Goal: Contribute content: Add original content to the website for others to see

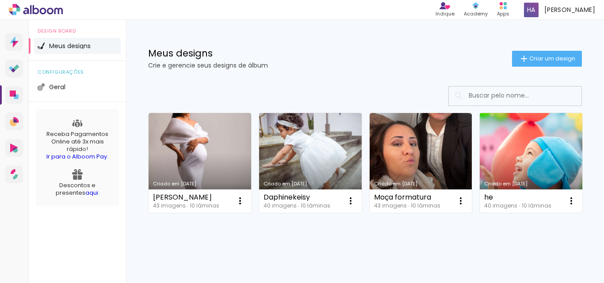
click at [479, 213] on link "Criado em [DATE]" at bounding box center [530, 163] width 103 height 100
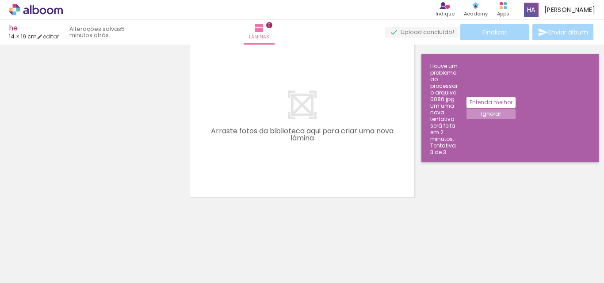
scroll to position [0, 601]
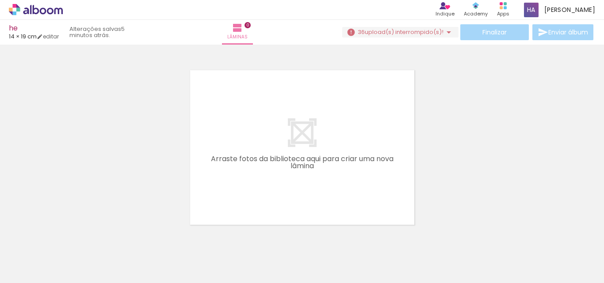
scroll to position [0, 554]
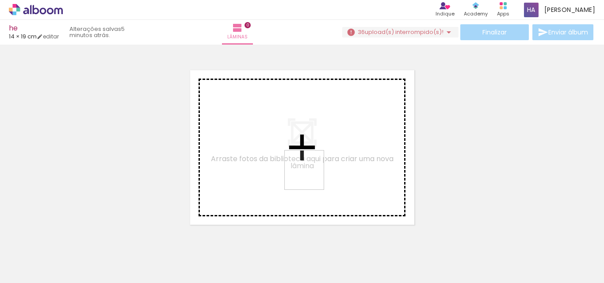
drag, startPoint x: 330, startPoint y: 259, endPoint x: 310, endPoint y: 177, distance: 85.0
click at [310, 177] on quentale-workspace at bounding box center [302, 141] width 604 height 283
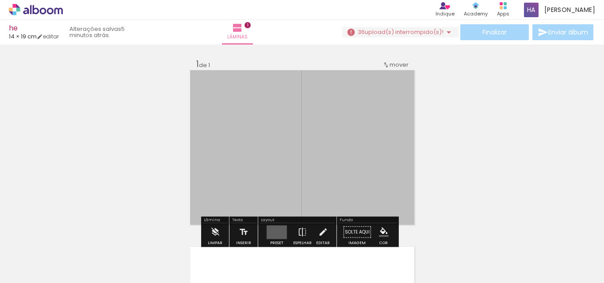
click at [145, 145] on div "Inserir lâmina 1 de 1" at bounding box center [302, 225] width 604 height 354
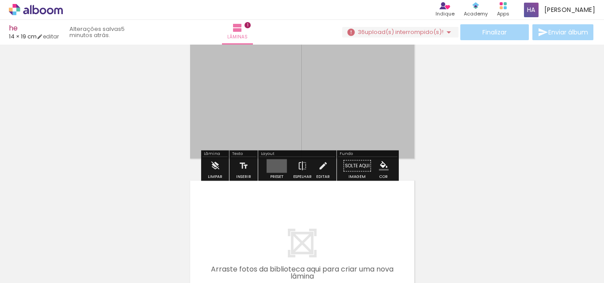
scroll to position [133, 0]
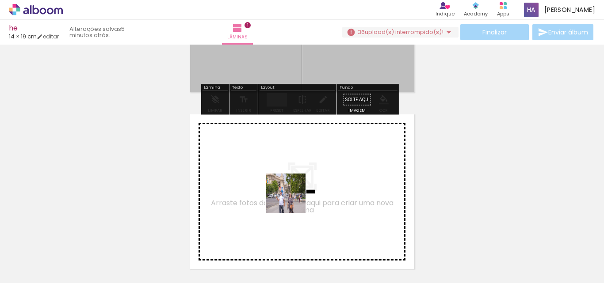
drag, startPoint x: 285, startPoint y: 253, endPoint x: 296, endPoint y: 171, distance: 82.5
click at [296, 171] on quentale-workspace at bounding box center [302, 141] width 604 height 283
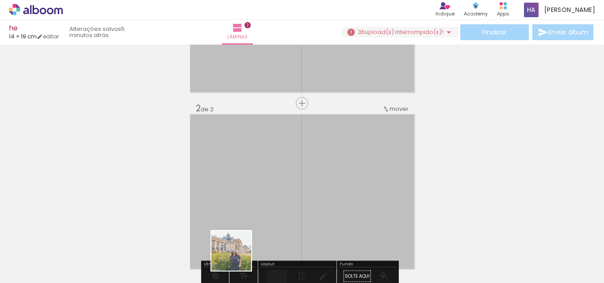
drag, startPoint x: 236, startPoint y: 261, endPoint x: 288, endPoint y: 160, distance: 112.6
click at [288, 160] on quentale-workspace at bounding box center [302, 141] width 604 height 283
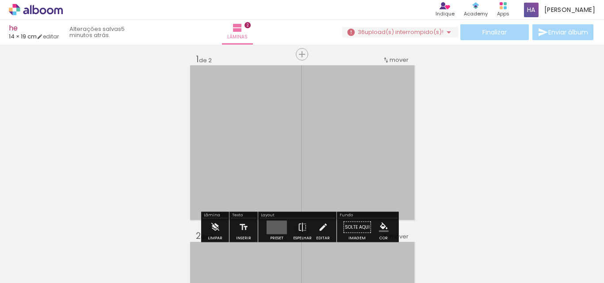
scroll to position [0, 0]
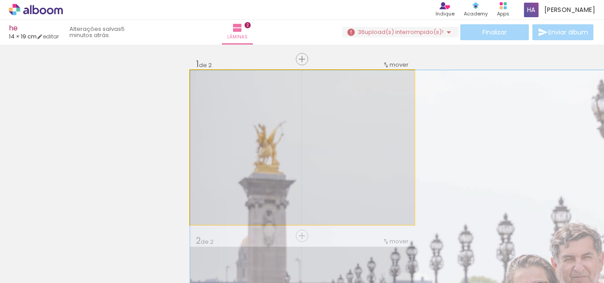
click at [288, 118] on div at bounding box center [302, 147] width 224 height 155
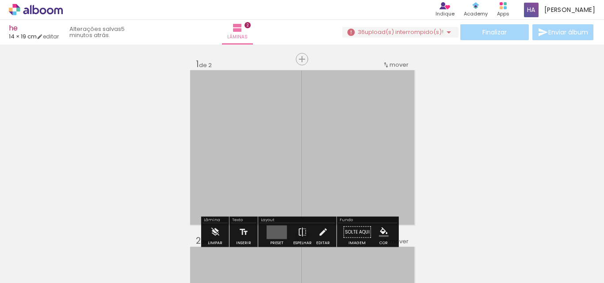
scroll to position [88, 0]
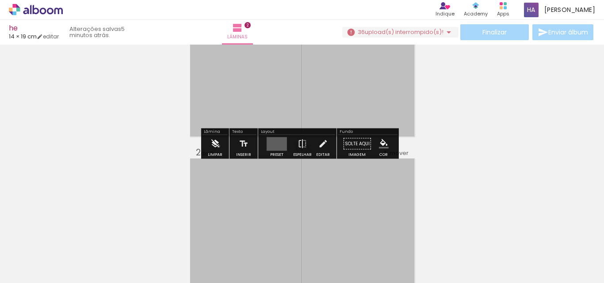
click at [218, 146] on iron-icon at bounding box center [215, 144] width 10 height 18
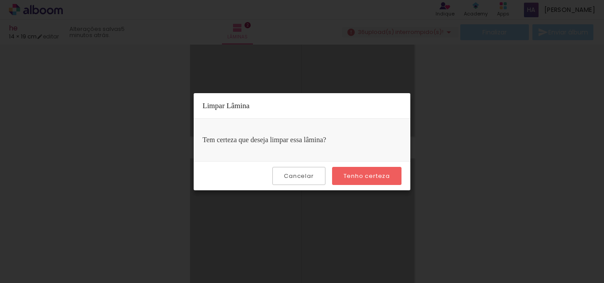
click at [377, 186] on div "Cancelar Tenho certeza" at bounding box center [302, 175] width 217 height 29
click at [0, 0] on slot "Tenho certeza" at bounding box center [0, 0] width 0 height 0
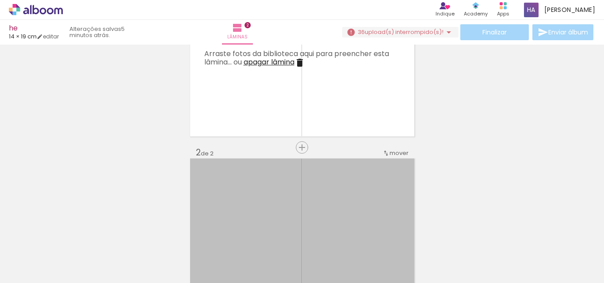
click at [302, 62] on iron-icon at bounding box center [299, 62] width 11 height 11
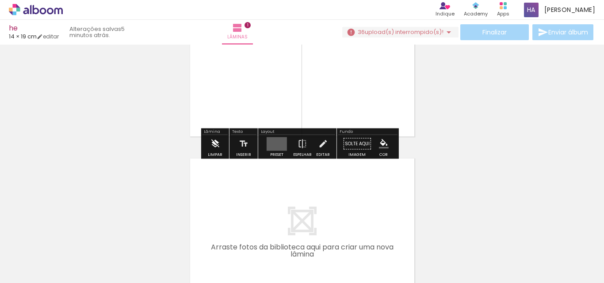
click at [219, 143] on iron-icon at bounding box center [215, 144] width 10 height 18
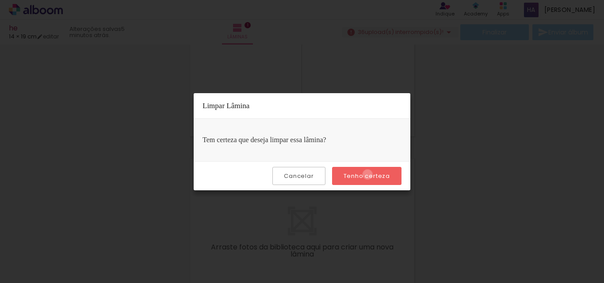
click at [0, 0] on slot "Tenho certeza" at bounding box center [0, 0] width 0 height 0
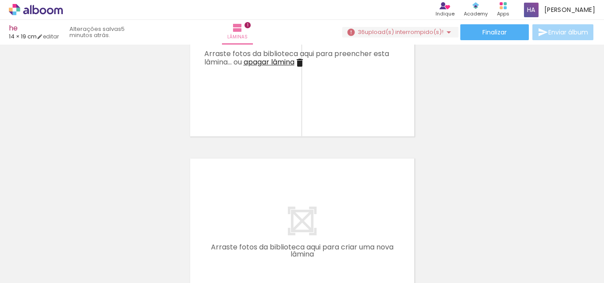
click at [302, 64] on iron-icon at bounding box center [299, 62] width 11 height 11
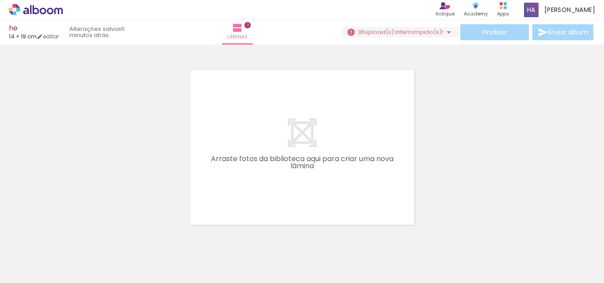
scroll to position [0, 0]
click at [114, 236] on iron-icon at bounding box center [118, 235] width 9 height 9
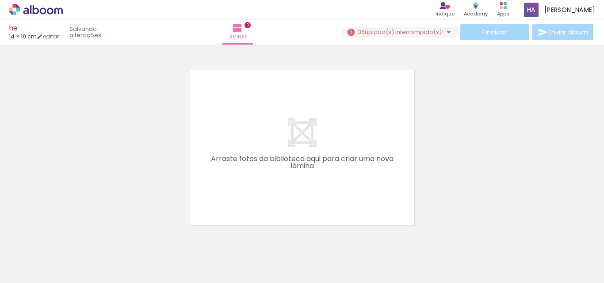
click at [114, 236] on iron-icon at bounding box center [118, 235] width 9 height 9
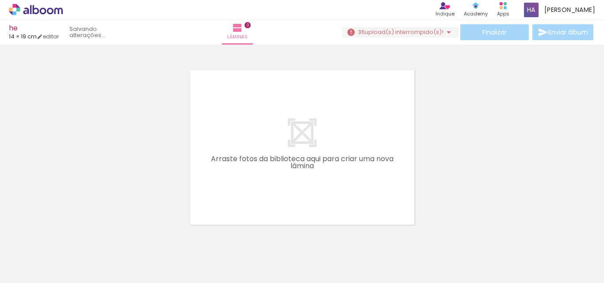
click at [114, 236] on iron-icon at bounding box center [118, 235] width 9 height 9
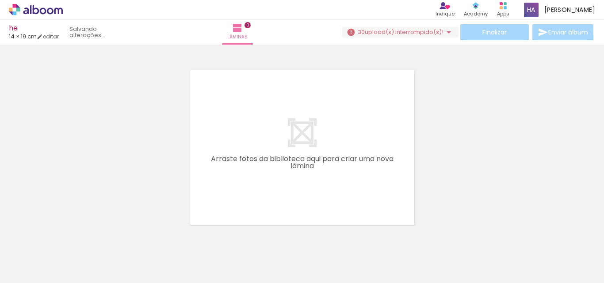
click at [114, 236] on iron-icon at bounding box center [118, 235] width 9 height 9
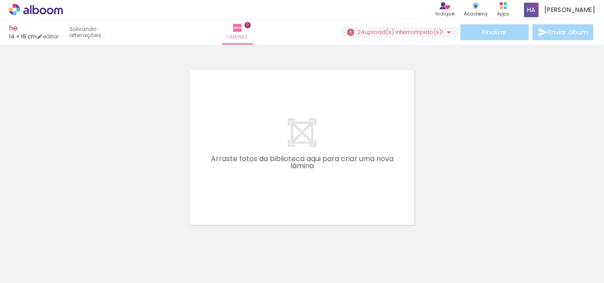
click at [114, 236] on iron-icon at bounding box center [118, 235] width 9 height 9
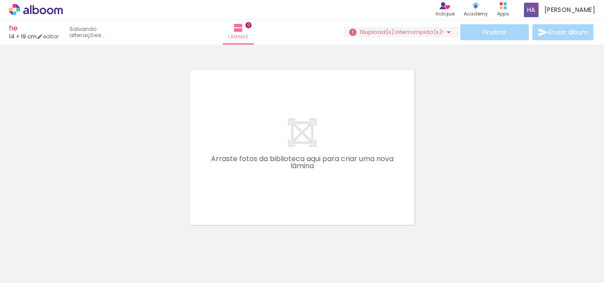
click at [114, 236] on iron-icon at bounding box center [118, 235] width 9 height 9
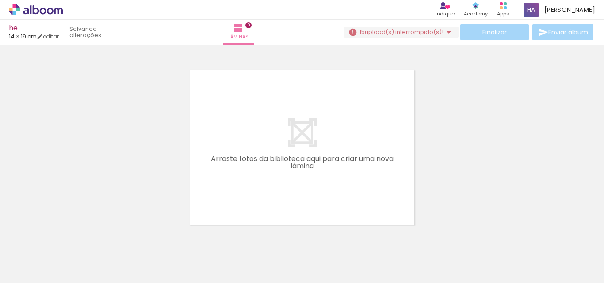
click at [114, 236] on iron-icon at bounding box center [118, 235] width 9 height 9
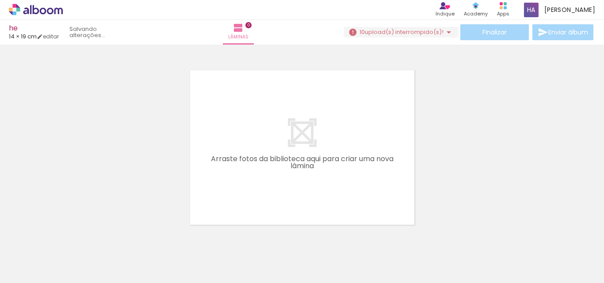
click at [114, 236] on iron-icon at bounding box center [118, 235] width 9 height 9
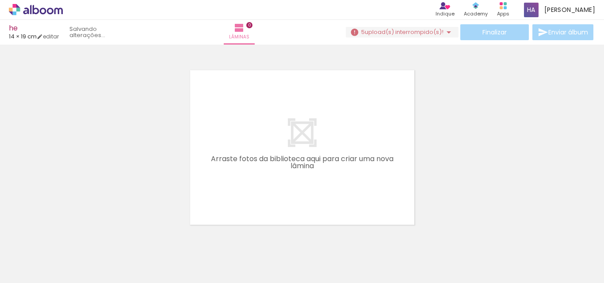
click at [114, 236] on iron-icon at bounding box center [118, 235] width 9 height 9
click at [0, 0] on iron-icon at bounding box center [0, 0] width 0 height 0
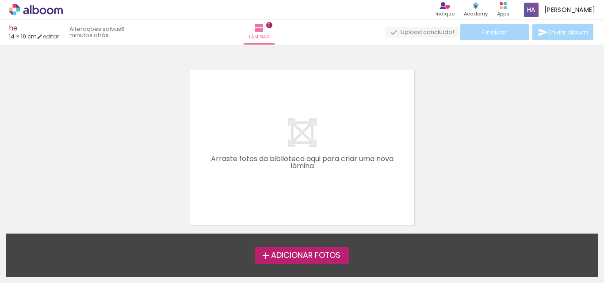
click at [71, 236] on div "Adicionar Fotos Solte suas fotos aqui..." at bounding box center [301, 255] width 591 height 43
